Goal: Task Accomplishment & Management: Complete application form

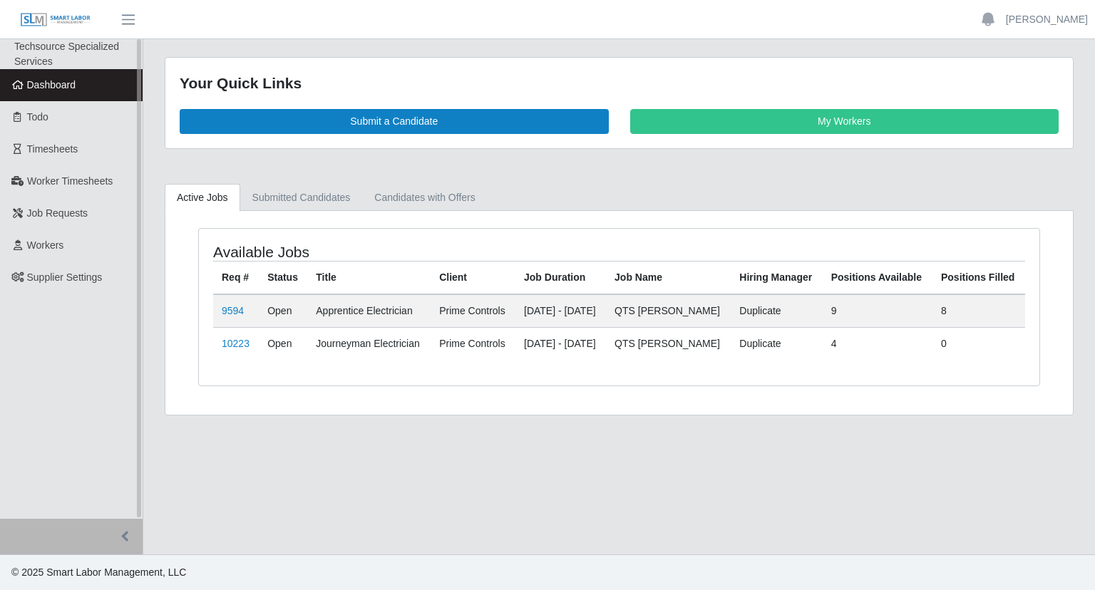
click at [29, 86] on span "Dashboard" at bounding box center [51, 84] width 49 height 11
click at [233, 339] on link "10223" at bounding box center [236, 343] width 28 height 11
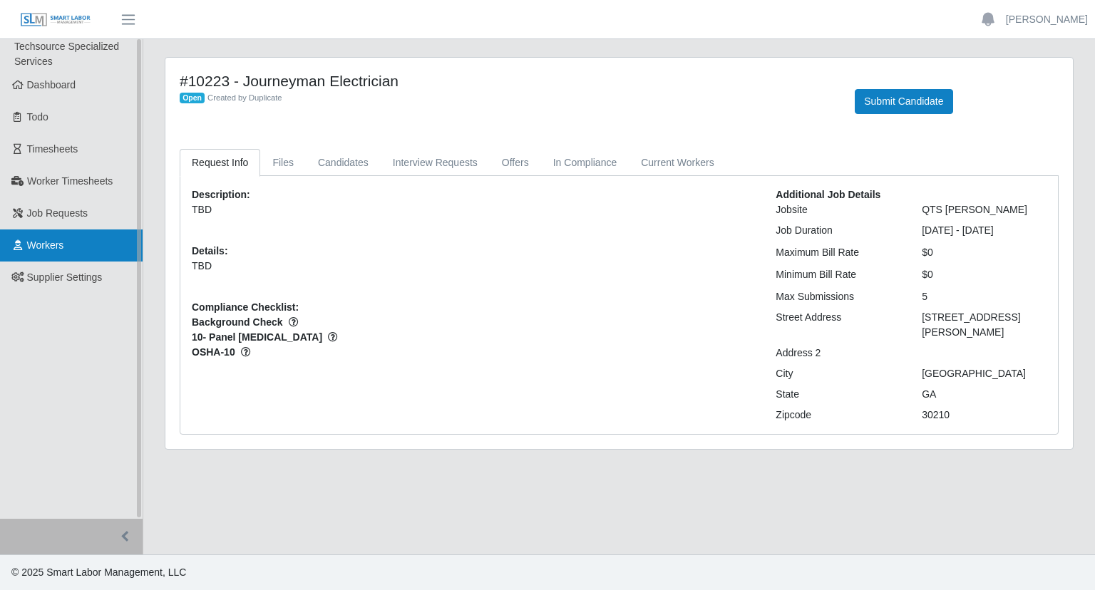
click at [68, 244] on link "Workers" at bounding box center [71, 246] width 143 height 32
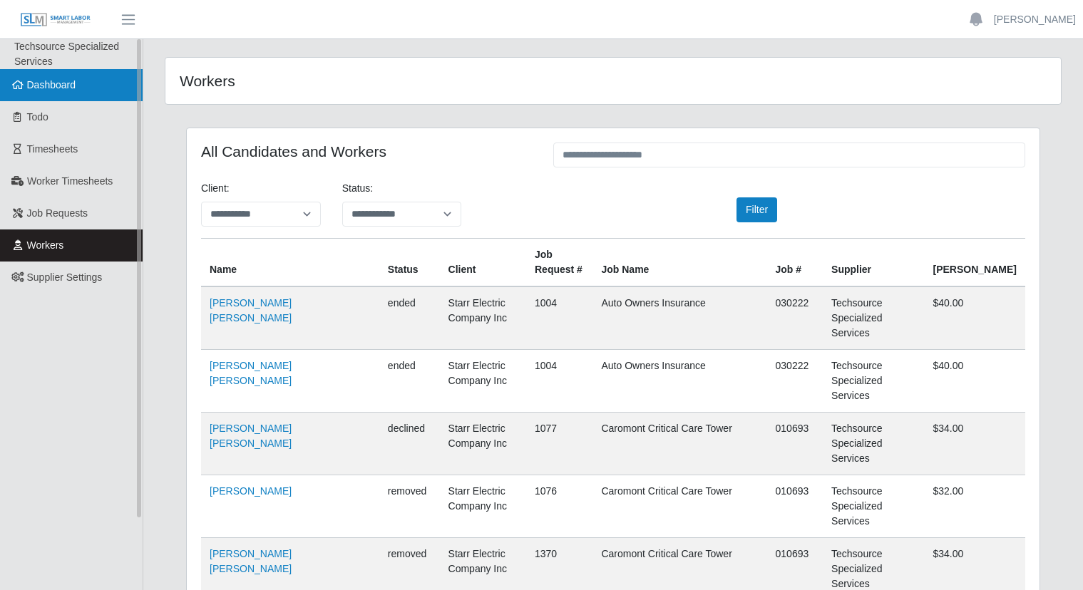
click at [35, 96] on link "Dashboard" at bounding box center [71, 85] width 143 height 32
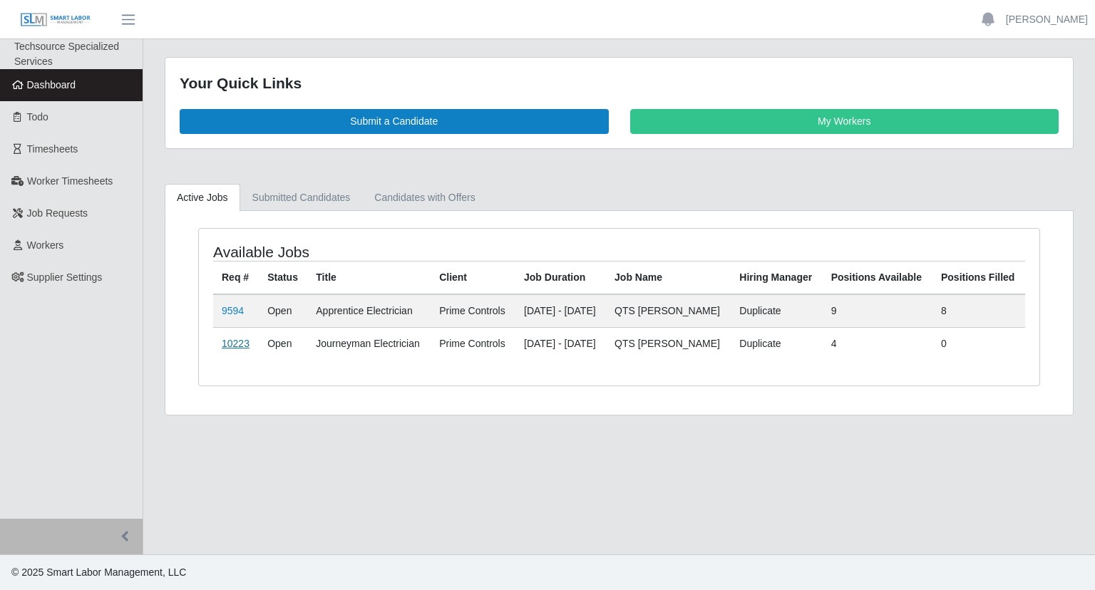
click at [236, 341] on link "10223" at bounding box center [236, 343] width 28 height 11
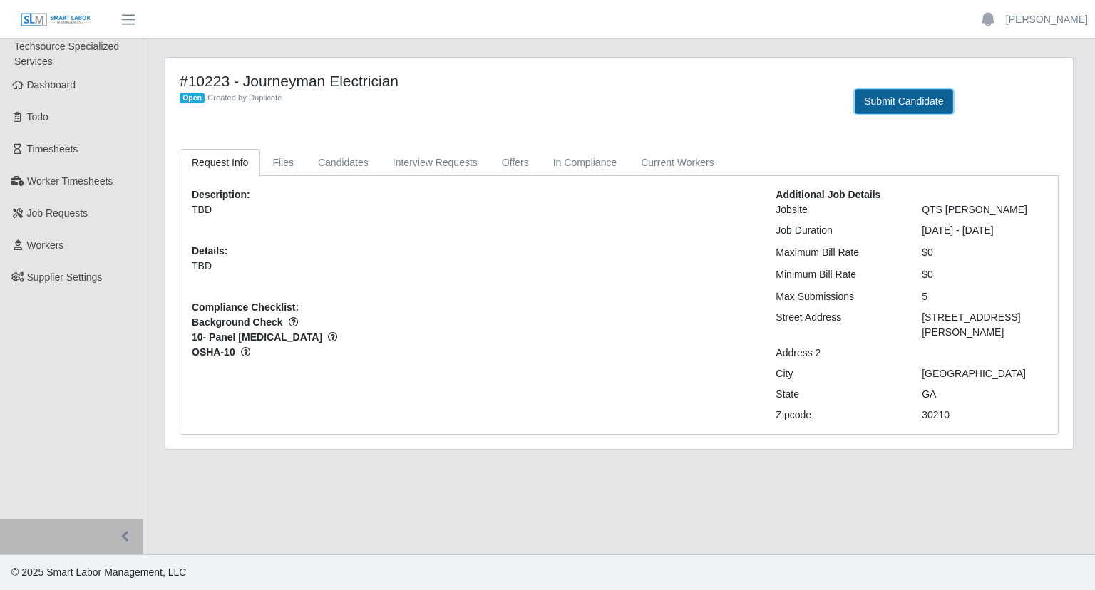
click at [869, 98] on button "Submit Candidate" at bounding box center [904, 101] width 98 height 25
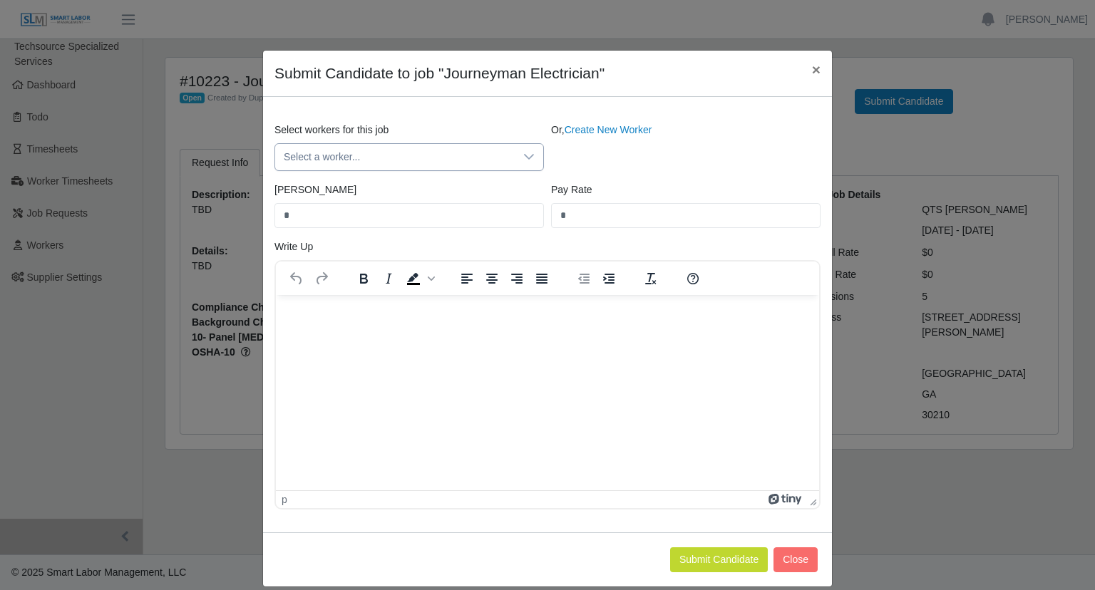
click at [515, 148] on div at bounding box center [529, 157] width 29 height 26
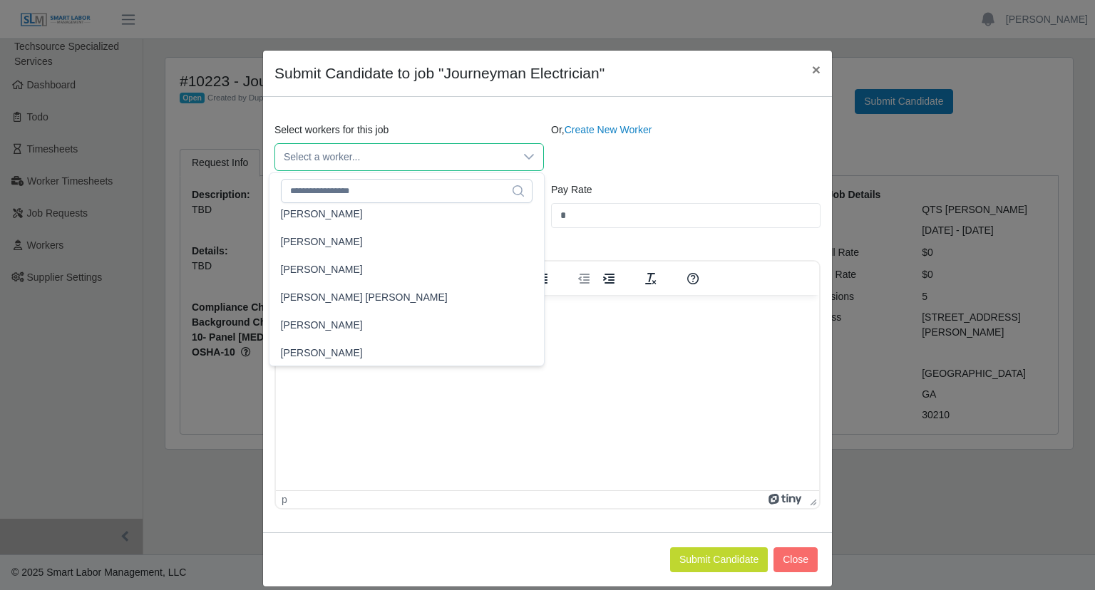
scroll to position [7492, 0]
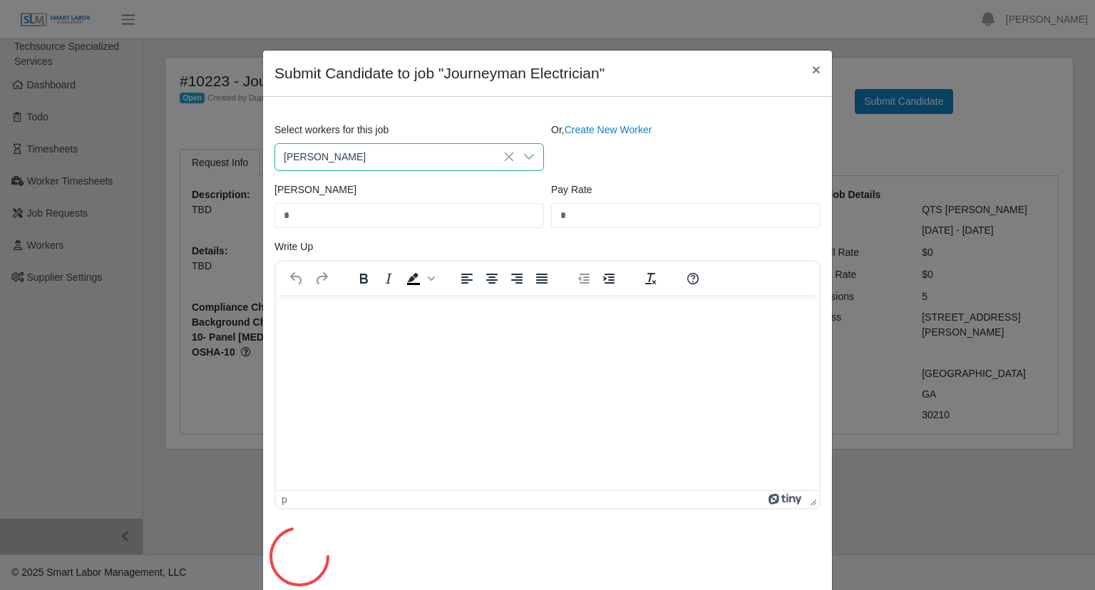
click at [428, 232] on li "Marvin Fernandez" at bounding box center [406, 237] width 269 height 26
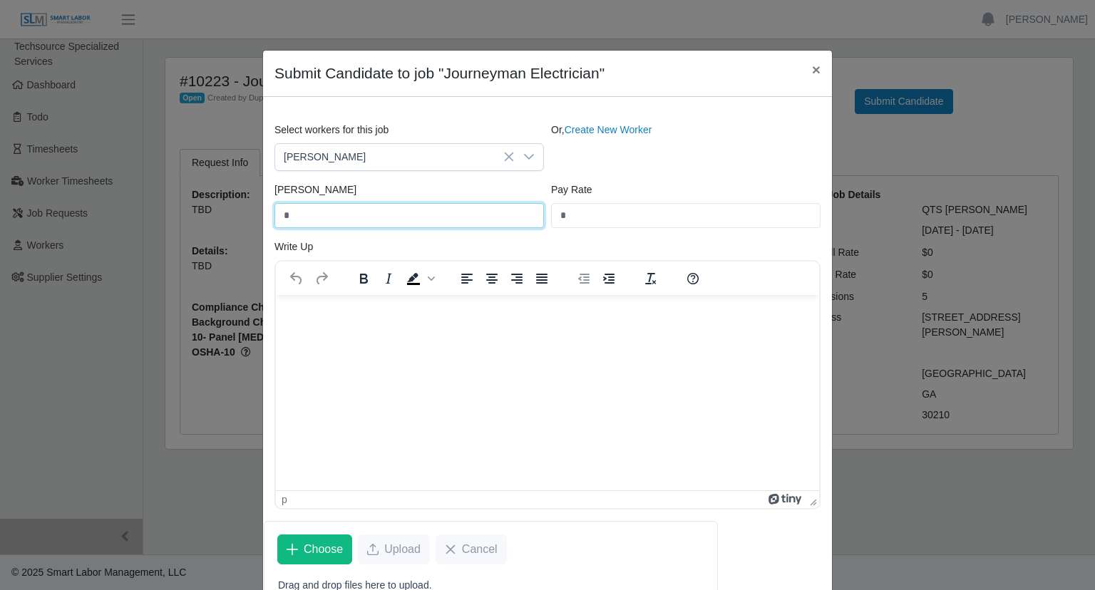
click at [385, 216] on input "*" at bounding box center [408, 215] width 269 height 25
type input "*****"
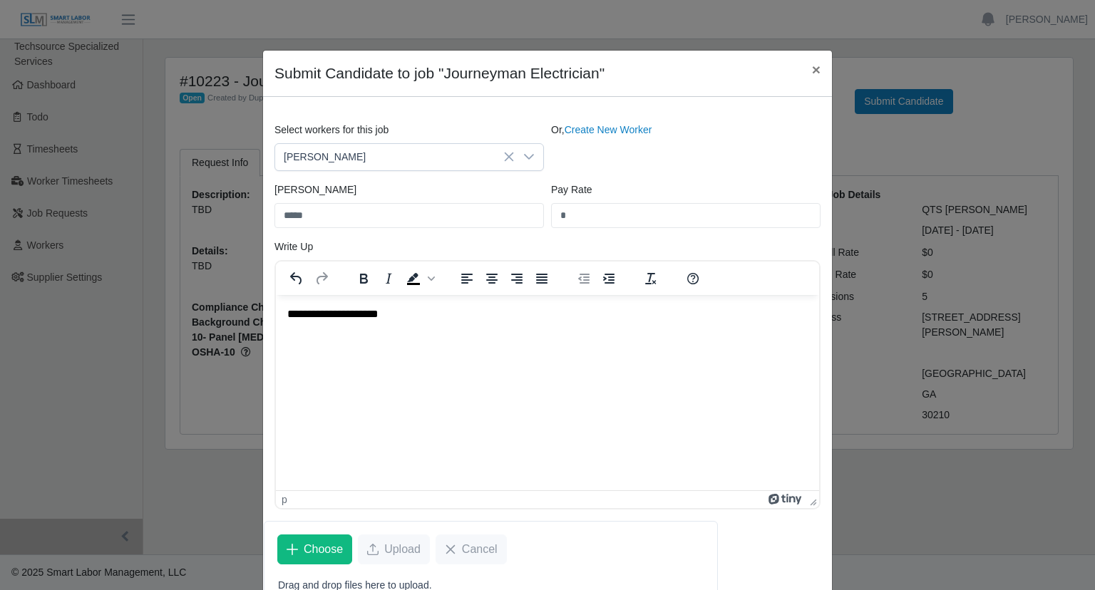
scroll to position [165, 0]
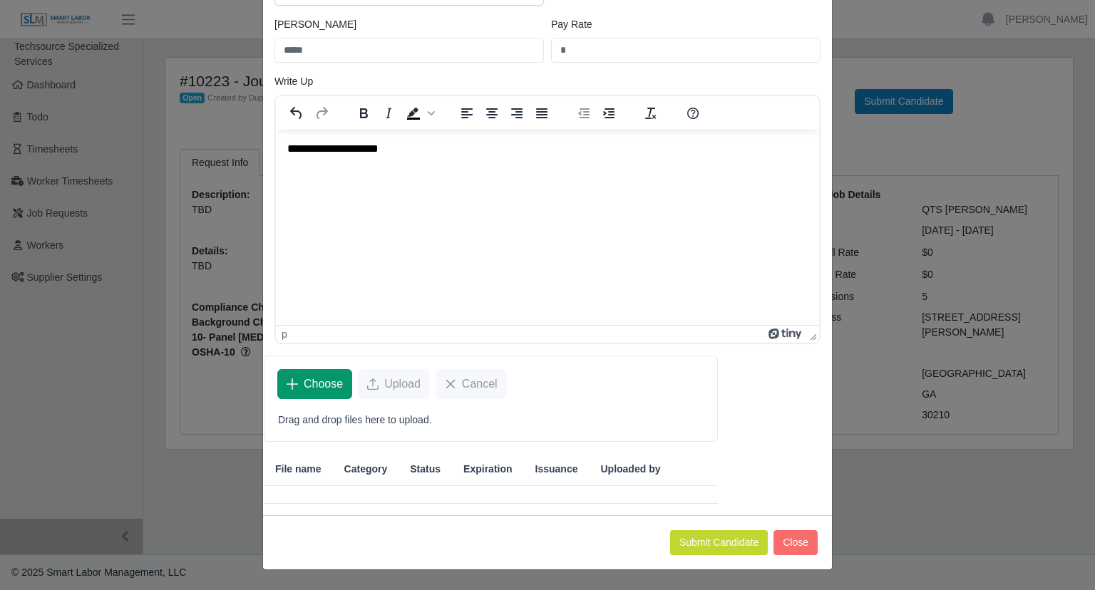
click at [321, 393] on button "Choose" at bounding box center [314, 384] width 75 height 30
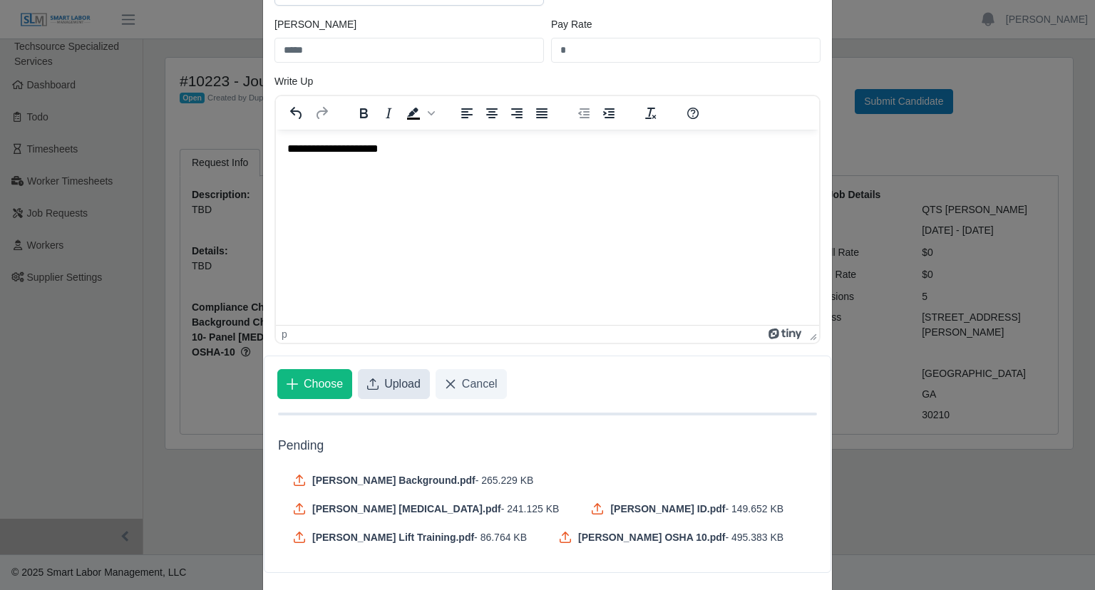
click at [385, 381] on span "Upload" at bounding box center [402, 384] width 36 height 17
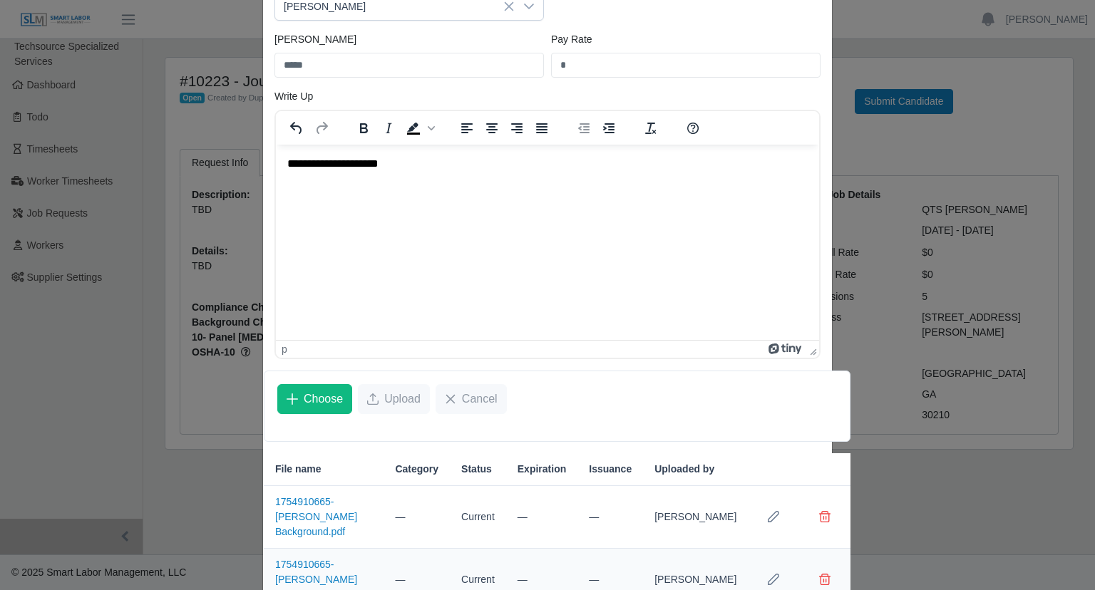
scroll to position [386, 0]
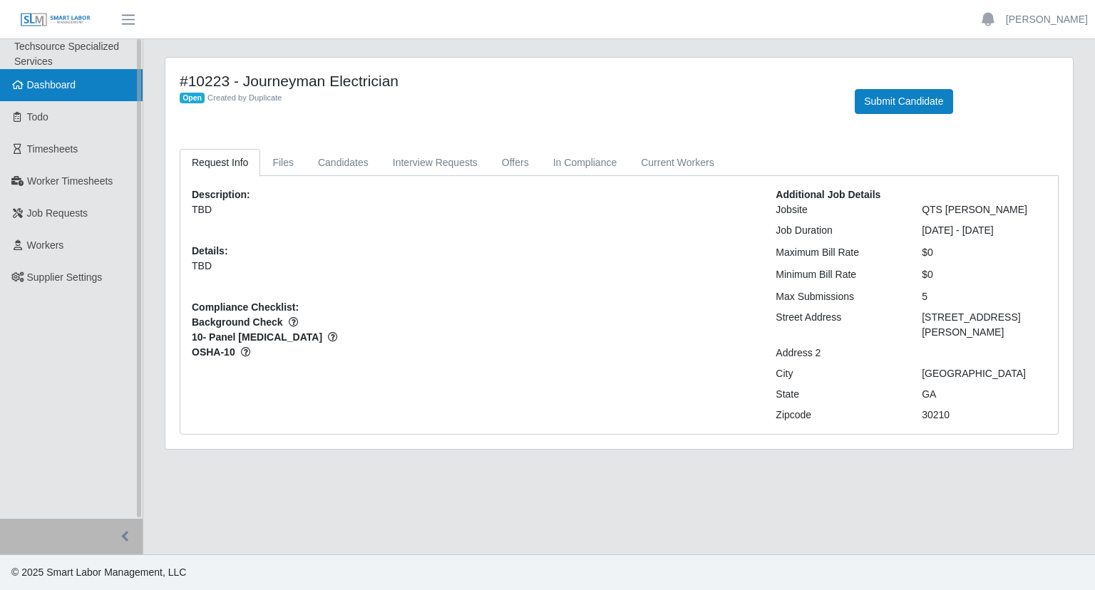
click at [25, 83] on link "Dashboard" at bounding box center [71, 85] width 143 height 32
